Goal: Information Seeking & Learning: Learn about a topic

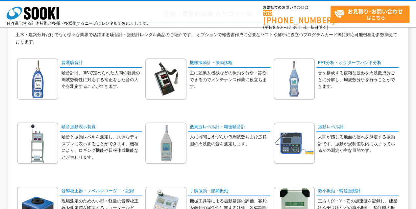
scroll to position [44, 0]
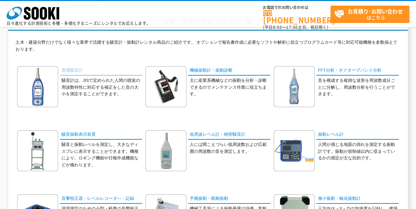
click at [64, 70] on link "普通騒音計" at bounding box center [101, 71] width 82 height 10
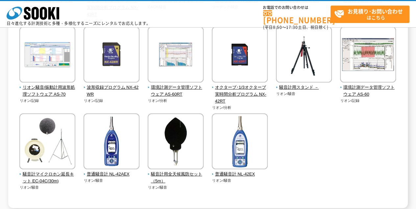
scroll to position [211, 0]
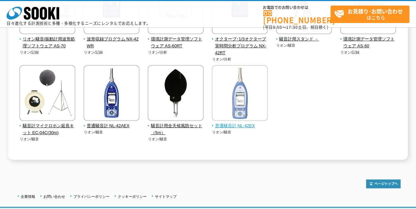
click at [234, 126] on span "普通騒音計 NL-42EX" at bounding box center [240, 126] width 56 height 7
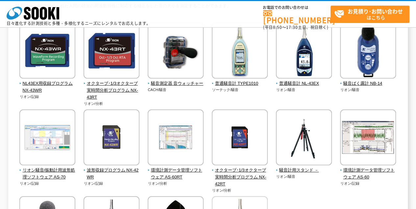
scroll to position [189, 0]
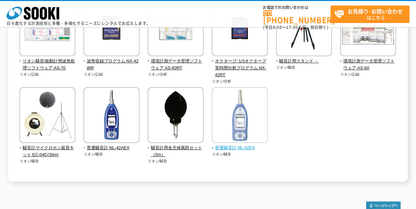
click at [237, 146] on span "普通騒音計 NL-42EX" at bounding box center [240, 148] width 56 height 7
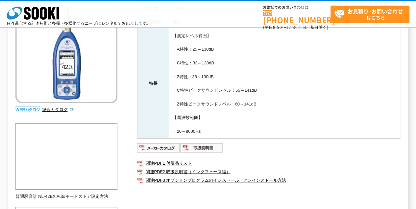
scroll to position [66, 0]
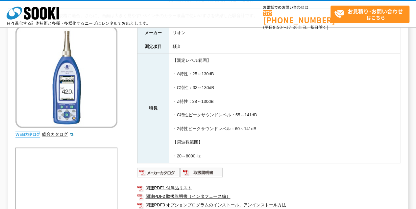
drag, startPoint x: 273, startPoint y: 136, endPoint x: 269, endPoint y: 132, distance: 6.3
click at [269, 132] on td "【測定レベル範囲】 ・A特性：25～130dB ・C特性：33～130dB ・Z特性：38～130dB ・C特性ピークサウンドレベル：55～141dB ・Z特…" at bounding box center [284, 109] width 231 height 110
drag, startPoint x: 269, startPoint y: 126, endPoint x: 168, endPoint y: 61, distance: 119.8
click at [169, 61] on td "【測定レベル範囲】 ・A特性：25～130dB ・C特性：33～130dB ・Z特性：38～130dB ・C特性ピークサウンドレベル：55～141dB ・Z特…" at bounding box center [284, 109] width 231 height 110
drag, startPoint x: 168, startPoint y: 61, endPoint x: 225, endPoint y: 98, distance: 67.3
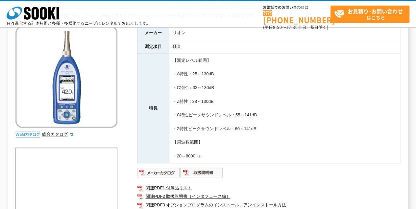
click at [225, 98] on td "【測定レベル範囲】 ・A特性：25～130dB ・C特性：33～130dB ・Z特性：38～130dB ・C特性ピークサウンドレベル：55～141dB ・Z特…" at bounding box center [284, 109] width 231 height 110
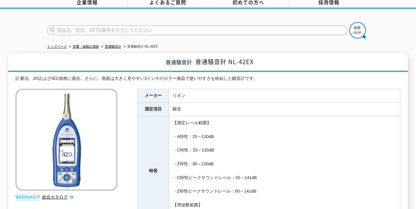
scroll to position [44, 0]
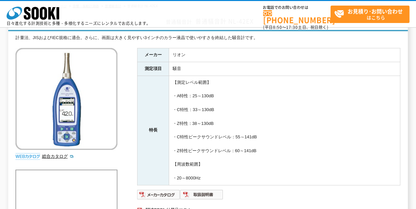
drag, startPoint x: 204, startPoint y: 176, endPoint x: 171, endPoint y: 78, distance: 102.6
click at [171, 78] on td "【測定レベル範囲】 ・A特性：25～130dB ・C特性：33～130dB ・Z特性：38～130dB ・C特性ピークサウンドレベル：55～141dB ・Z特…" at bounding box center [284, 131] width 231 height 110
drag, startPoint x: 171, startPoint y: 78, endPoint x: 174, endPoint y: 82, distance: 4.6
click at [174, 82] on td "【測定レベル範囲】 ・A特性：25～130dB ・C特性：33～130dB ・Z特性：38～130dB ・C特性ピークサウンドレベル：55～141dB ・Z特…" at bounding box center [284, 131] width 231 height 110
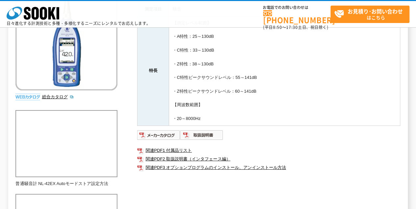
scroll to position [110, 0]
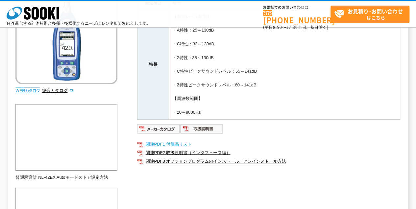
click at [173, 140] on link "関連PDF1 付属品リスト" at bounding box center [268, 144] width 263 height 9
